Goal: Task Accomplishment & Management: Use online tool/utility

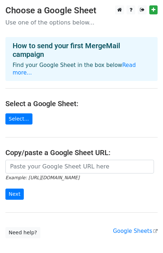
scroll to position [33, 0]
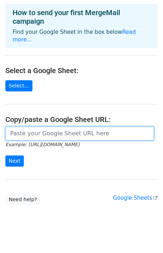
click at [62, 127] on input "url" at bounding box center [79, 134] width 148 height 14
paste input "https://docs.google.com/spreadsheets/d/1J8mHorE_9XMaatooh0-UEekEdziaVNPEfz0T_Lb…"
type input "https://docs.google.com/spreadsheets/d/1J8mHorE_9XMaatooh0-UEekEdziaVNPEfz0T_Lb…"
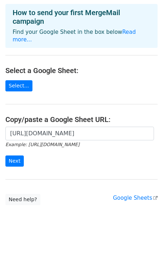
click at [41, 148] on form "https://docs.google.com/spreadsheets/d/1J8mHorE_9XMaatooh0-UEekEdziaVNPEfz0T_Lb…" at bounding box center [81, 147] width 152 height 40
click at [81, 170] on main "Choose a Google Sheet Use one of the options below... How to send your first Me…" at bounding box center [81, 88] width 163 height 233
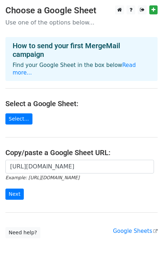
scroll to position [33, 0]
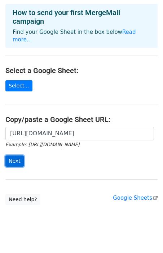
click at [14, 156] on input "Next" at bounding box center [14, 161] width 18 height 11
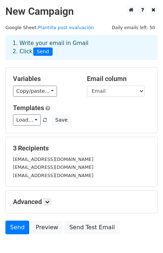
scroll to position [0, 0]
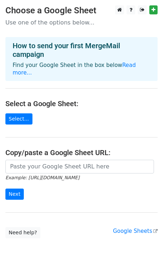
scroll to position [33, 0]
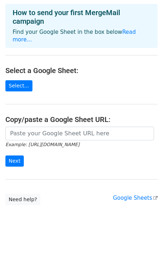
click at [54, 156] on form "Example: https://docs.google.com/spreadsheets/d/abc/edit Next" at bounding box center [81, 147] width 152 height 40
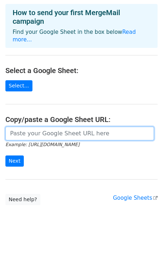
click at [54, 128] on input "url" at bounding box center [79, 134] width 148 height 14
paste input "https://docs.google.com/spreadsheets/d/1J8mHorE_9XMaatooh0-UEekEdziaVNPEfz0T_Lb…"
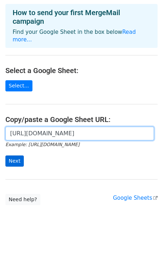
type input "[URL][DOMAIN_NAME]"
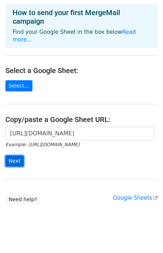
click at [17, 156] on input "Next" at bounding box center [14, 161] width 18 height 11
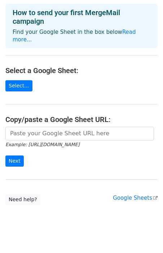
scroll to position [33, 0]
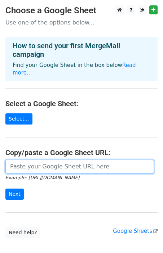
click at [71, 160] on input "url" at bounding box center [79, 167] width 148 height 14
paste input "[URL][DOMAIN_NAME]"
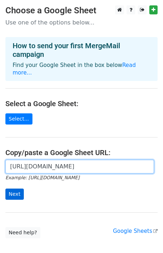
type input "[URL][DOMAIN_NAME]"
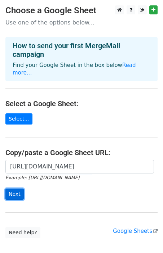
click at [20, 189] on input "Next" at bounding box center [14, 194] width 18 height 11
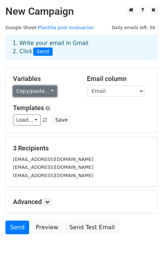
click at [44, 93] on link "Copy/paste..." at bounding box center [35, 91] width 44 height 11
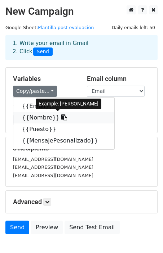
click at [46, 117] on link "{{Nombre}}" at bounding box center [63, 118] width 101 height 12
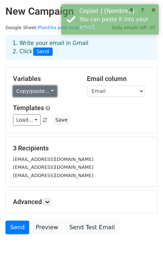
click at [50, 90] on link "Copy/paste..." at bounding box center [35, 91] width 44 height 11
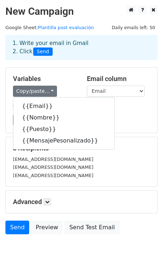
click at [136, 134] on form "Variables Copy/paste... {{Email}} {{Nombre}} {{Puesto}} {{MensajePesonalizado}}…" at bounding box center [81, 152] width 152 height 171
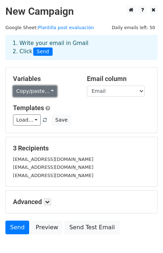
click at [47, 89] on link "Copy/paste..." at bounding box center [35, 91] width 44 height 11
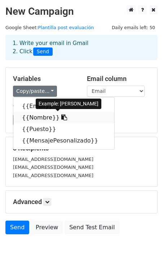
click at [42, 117] on link "{{Nombre}}" at bounding box center [63, 118] width 101 height 12
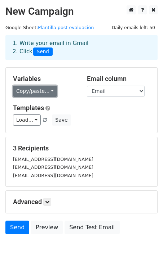
click at [42, 89] on link "Copy/paste..." at bounding box center [35, 91] width 44 height 11
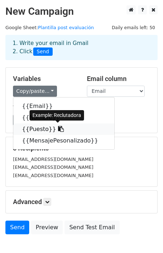
click at [37, 128] on link "{{Puesto}}" at bounding box center [63, 130] width 101 height 12
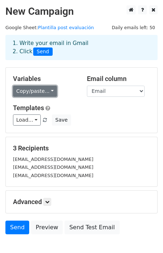
click at [28, 90] on link "Copy/paste..." at bounding box center [35, 91] width 44 height 11
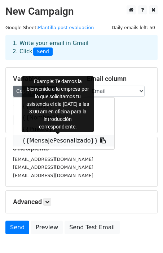
click at [33, 140] on link "{{MensajePesonalizado}}" at bounding box center [63, 141] width 101 height 12
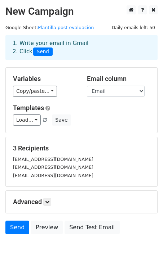
click at [32, 136] on form "Variables Copy/paste... {{Email}} {{Nombre}} {{Puesto}} {{MensajePesonalizado}}…" at bounding box center [81, 152] width 152 height 171
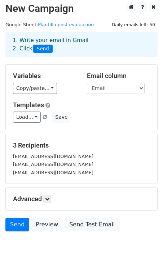
scroll to position [41, 0]
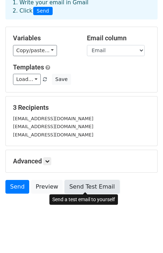
click at [100, 185] on link "Send Test Email" at bounding box center [91, 187] width 55 height 14
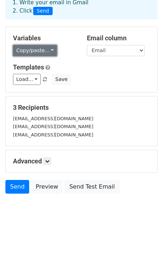
click at [45, 51] on link "Copy/paste..." at bounding box center [35, 50] width 44 height 11
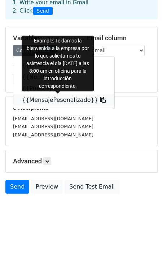
click at [43, 100] on link "{{MensajePesonalizado}}" at bounding box center [63, 100] width 101 height 12
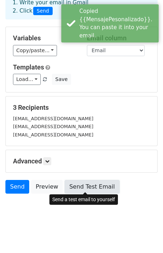
click at [77, 186] on link "Send Test Email" at bounding box center [91, 187] width 55 height 14
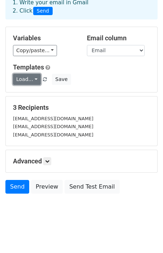
click at [33, 81] on link "Load..." at bounding box center [27, 79] width 28 height 11
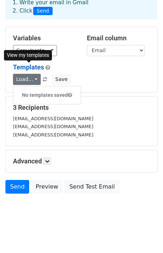
click at [33, 68] on link "Templates" at bounding box center [28, 67] width 31 height 8
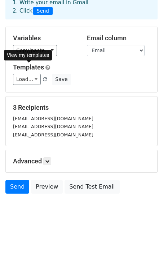
click at [43, 49] on div "View my templates" at bounding box center [28, 55] width 48 height 15
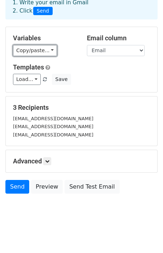
click at [43, 49] on link "Copy/paste..." at bounding box center [35, 50] width 44 height 11
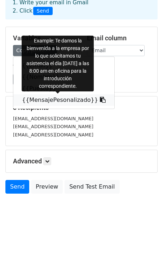
click at [37, 99] on link "{{MensajePesonalizado}}" at bounding box center [63, 100] width 101 height 12
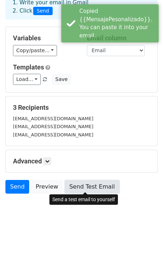
click at [78, 184] on link "Send Test Email" at bounding box center [91, 187] width 55 height 14
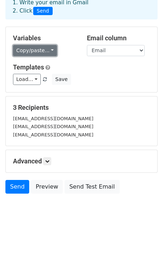
click at [34, 50] on link "Copy/paste..." at bounding box center [35, 50] width 44 height 11
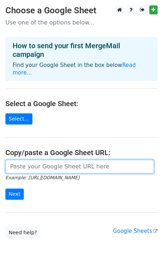
click at [63, 161] on input "url" at bounding box center [79, 167] width 148 height 14
paste input "https://docs.google.com/spreadsheets/d/1J8mHorE_9XMaatooh0-UEekEdziaVNPEfz0T_Lb…"
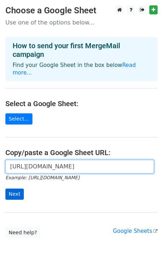
type input "https://docs.google.com/spreadsheets/d/1J8mHorE_9XMaatooh0-UEekEdziaVNPEfz0T_Lb…"
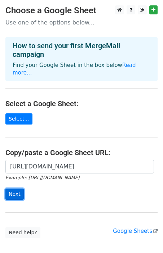
click at [17, 189] on input "Next" at bounding box center [14, 194] width 18 height 11
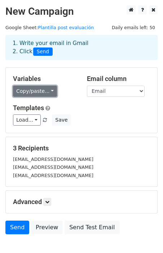
click at [39, 90] on link "Copy/paste..." at bounding box center [35, 91] width 44 height 11
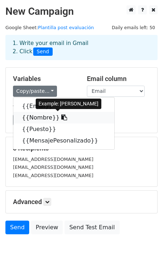
click at [36, 116] on link "{{Nombre}}" at bounding box center [63, 118] width 101 height 12
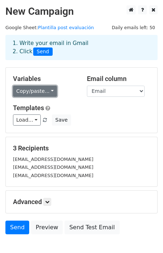
click at [41, 94] on link "Copy/paste..." at bounding box center [35, 91] width 44 height 11
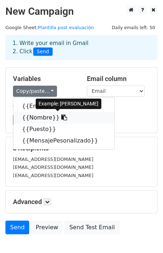
click at [35, 116] on link "{{Nombre}}" at bounding box center [63, 118] width 101 height 12
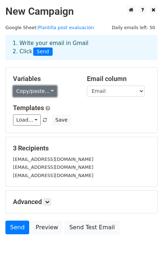
click at [40, 89] on link "Copy/paste..." at bounding box center [35, 91] width 44 height 11
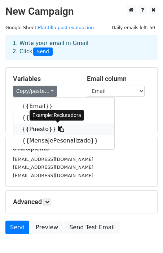
click at [39, 128] on link "{{Puesto}}" at bounding box center [63, 130] width 101 height 12
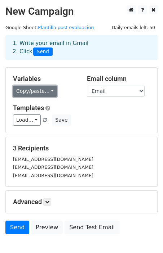
click at [46, 87] on link "Copy/paste..." at bounding box center [35, 91] width 44 height 11
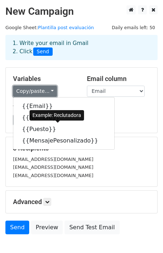
scroll to position [41, 0]
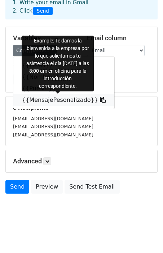
click at [48, 98] on link "{{MensajePesonalizado}}" at bounding box center [63, 100] width 101 height 12
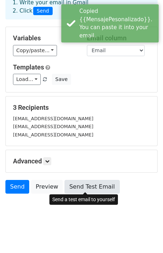
click at [93, 184] on link "Send Test Email" at bounding box center [91, 187] width 55 height 14
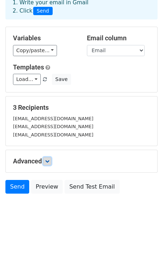
click at [49, 162] on icon at bounding box center [47, 161] width 4 height 4
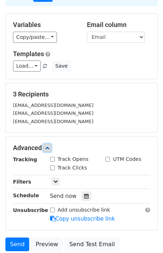
scroll to position [3, 0]
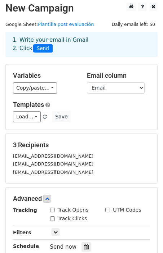
click at [49, 193] on div "Advanced Tracking Track Opens UTM Codes Track Clicks Filters Only include sprea…" at bounding box center [81, 234] width 151 height 93
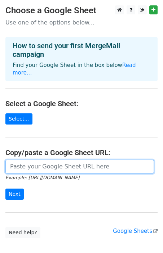
click at [45, 161] on input "url" at bounding box center [79, 167] width 148 height 14
paste input "Hola {{Nombre}}, Gracias por participar en el proceso para {{Puesto}}. {{Mensaj…"
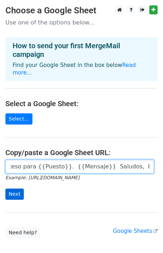
type input "Hola {{Nombre}}, Gracias por participar en el proceso para {{Puesto}}. {{Mensaj…"
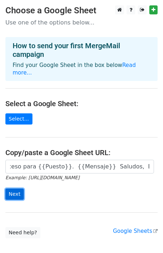
click at [15, 189] on input "Next" at bounding box center [14, 194] width 18 height 11
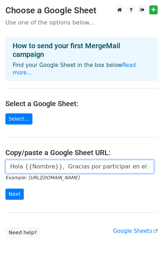
click at [49, 160] on input "Hola {{Nombre}}, Gracias por participar en el proceso para {{Puesto}}. {{Mensaj…" at bounding box center [79, 167] width 148 height 14
paste input "[URL][DOMAIN_NAME]"
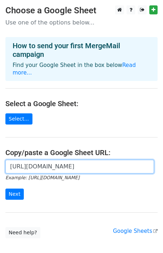
scroll to position [0, 158]
type input "[URL][DOMAIN_NAME]"
click at [5, 189] on input "Next" at bounding box center [14, 194] width 18 height 11
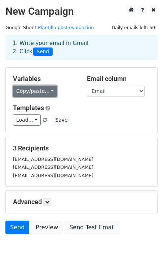
click at [41, 86] on link "Copy/paste..." at bounding box center [35, 91] width 44 height 11
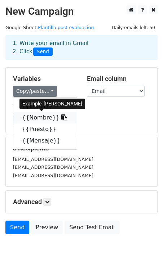
click at [37, 118] on link "{{Nombre}}" at bounding box center [44, 118] width 63 height 12
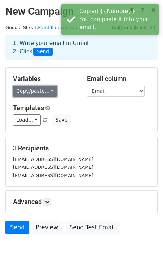
click at [37, 88] on link "Copy/paste..." at bounding box center [35, 91] width 44 height 11
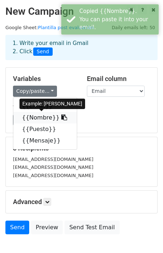
click at [37, 117] on link "{{Nombre}}" at bounding box center [44, 118] width 63 height 12
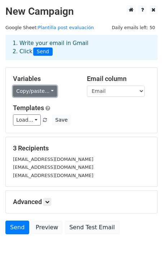
click at [31, 89] on link "Copy/paste..." at bounding box center [35, 91] width 44 height 11
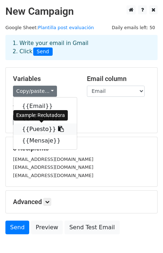
click at [32, 126] on link "{{Puesto}}" at bounding box center [44, 130] width 63 height 12
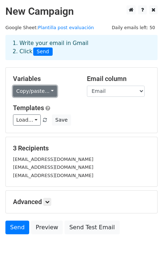
click at [35, 90] on link "Copy/paste..." at bounding box center [35, 91] width 44 height 11
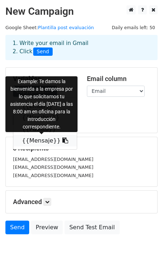
click at [37, 139] on link "{{Mensaje}}" at bounding box center [44, 141] width 63 height 12
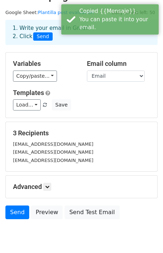
scroll to position [25, 0]
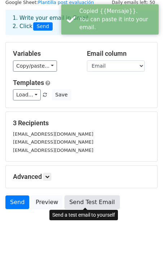
click at [84, 202] on link "Send Test Email" at bounding box center [91, 203] width 55 height 14
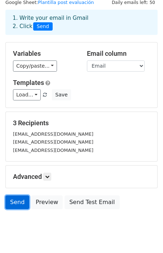
click at [20, 201] on link "Send" at bounding box center [17, 203] width 24 height 14
